Goal: Transaction & Acquisition: Purchase product/service

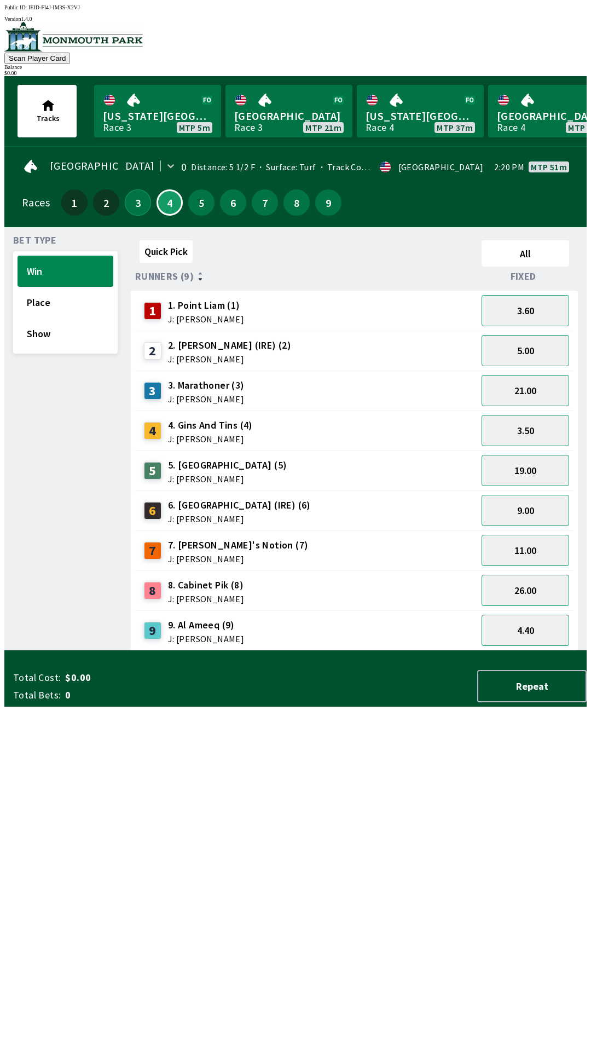
click at [131, 205] on button "3" at bounding box center [138, 202] width 26 height 26
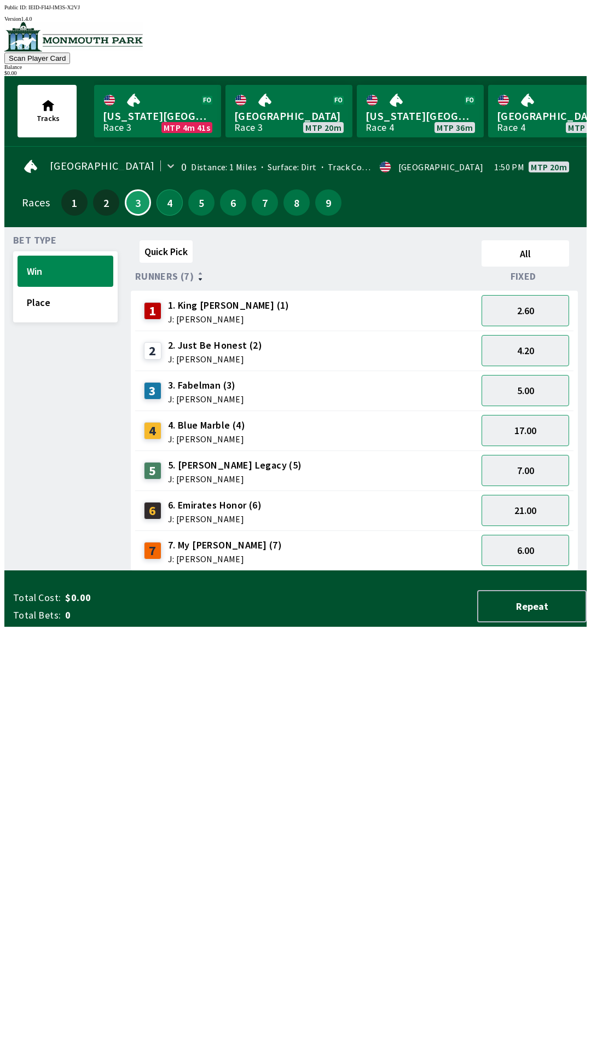
click at [169, 206] on button "4" at bounding box center [170, 202] width 26 height 26
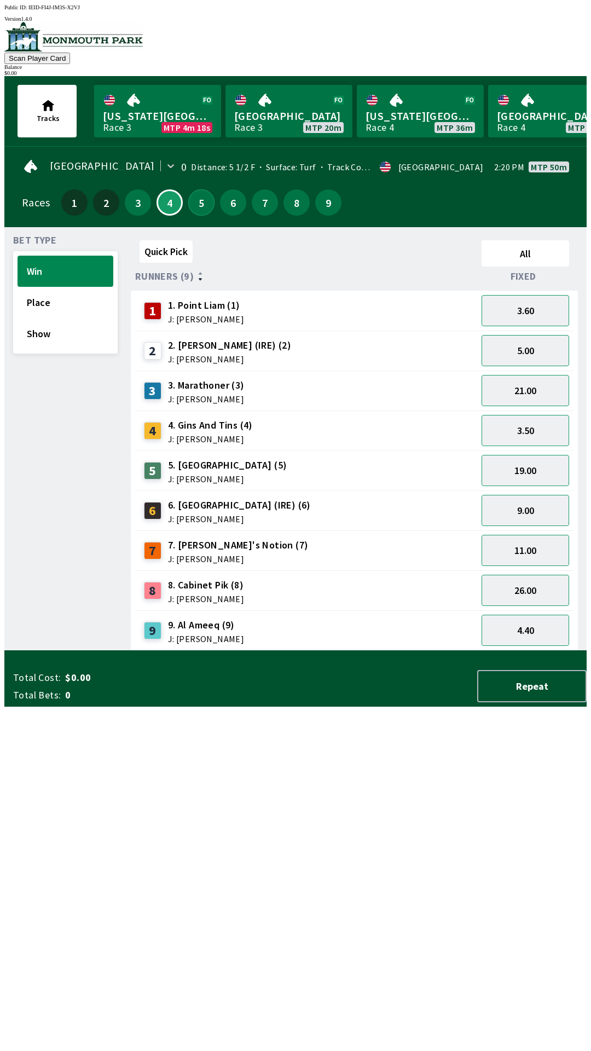
click at [194, 206] on button "5" at bounding box center [201, 202] width 26 height 26
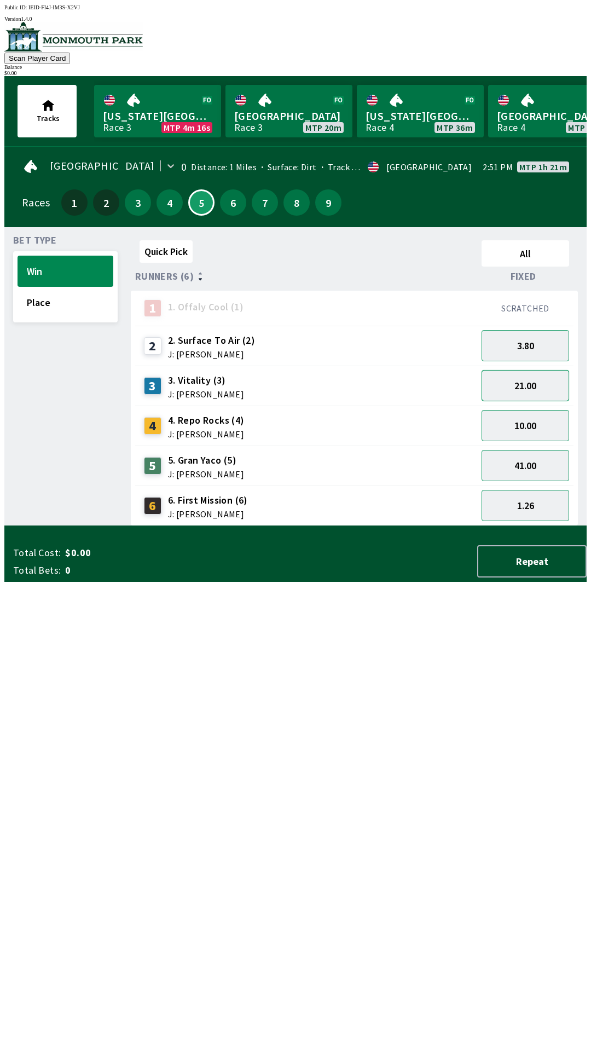
click at [536, 387] on button "21.00" at bounding box center [526, 385] width 88 height 31
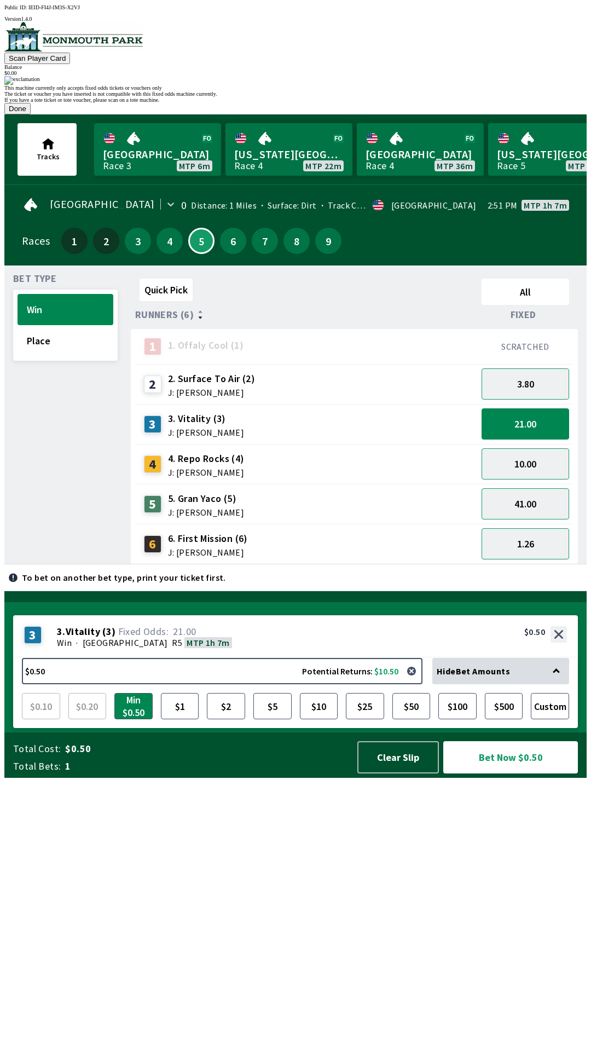
click at [31, 114] on button "Done" at bounding box center [17, 108] width 26 height 11
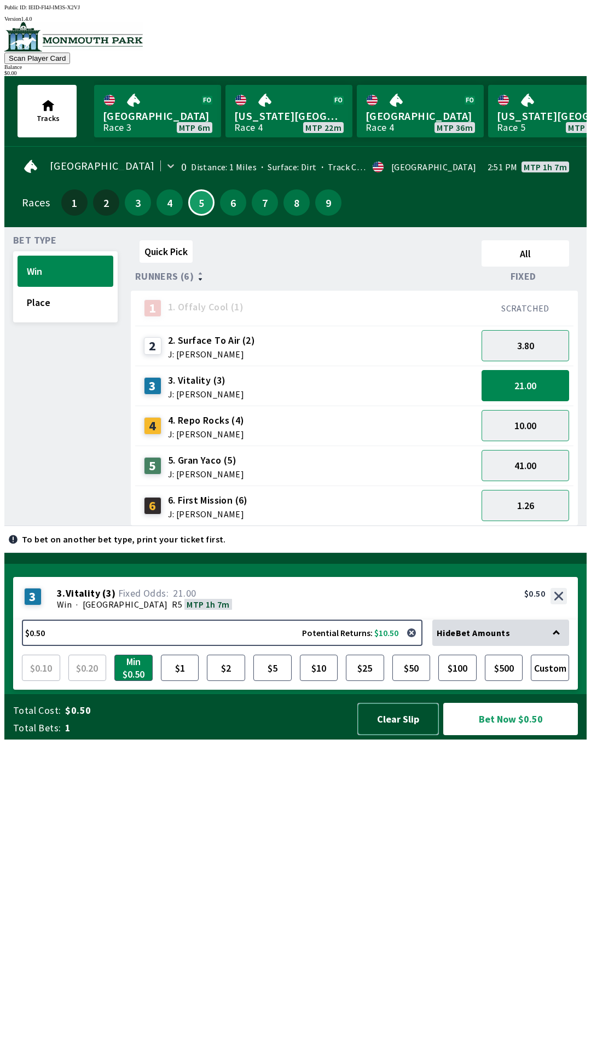
click at [394, 735] on button "Clear Slip" at bounding box center [398, 719] width 82 height 32
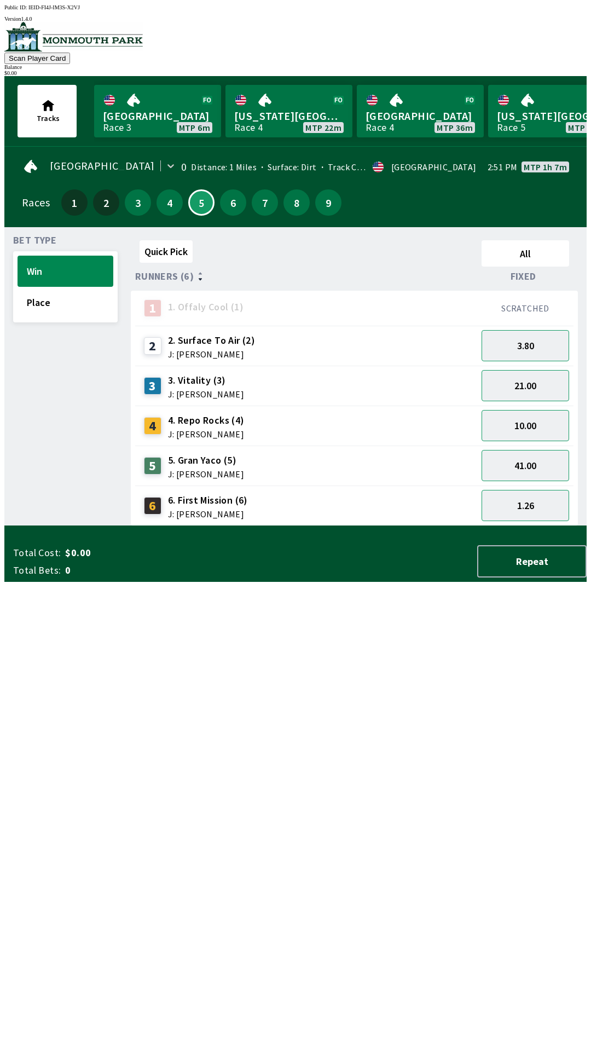
click at [40, 42] on img at bounding box center [73, 37] width 139 height 30
